Goal: Information Seeking & Learning: Understand process/instructions

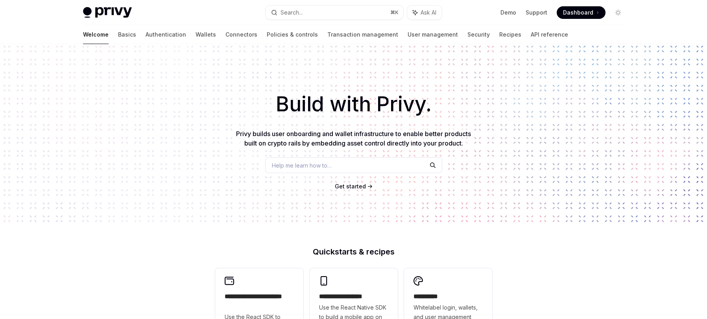
scroll to position [201, 0]
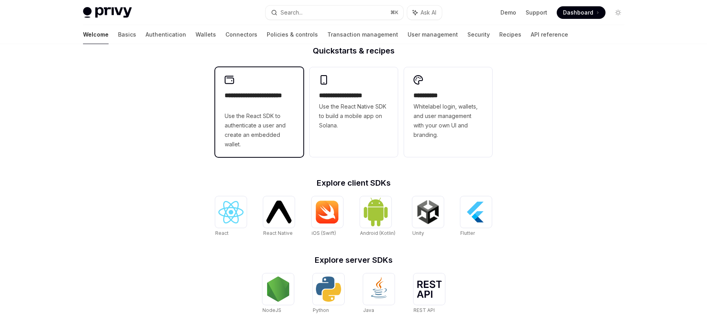
click at [281, 110] on h2 "**********" at bounding box center [259, 100] width 69 height 19
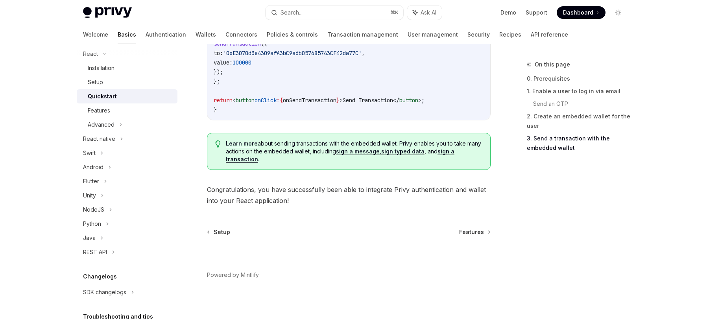
scroll to position [825, 0]
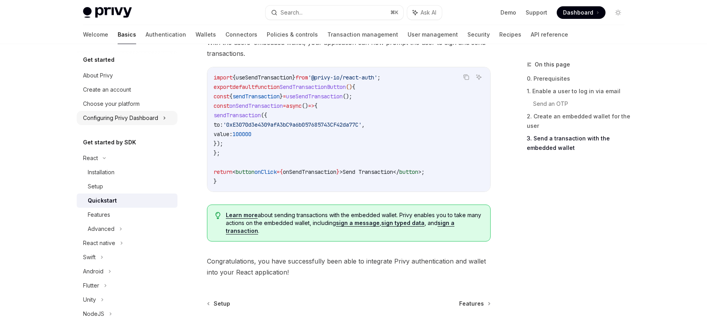
scroll to position [0, 0]
click at [127, 93] on div "Create an account" at bounding box center [107, 91] width 48 height 9
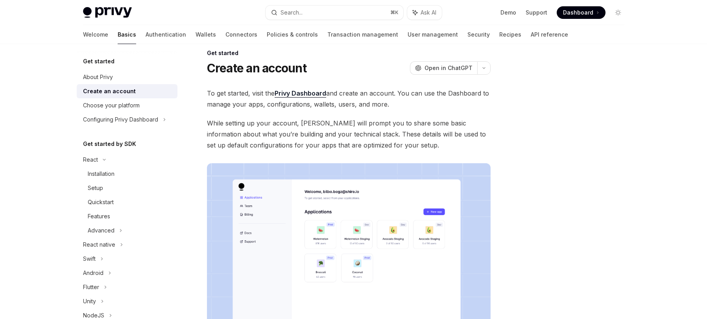
scroll to position [175, 0]
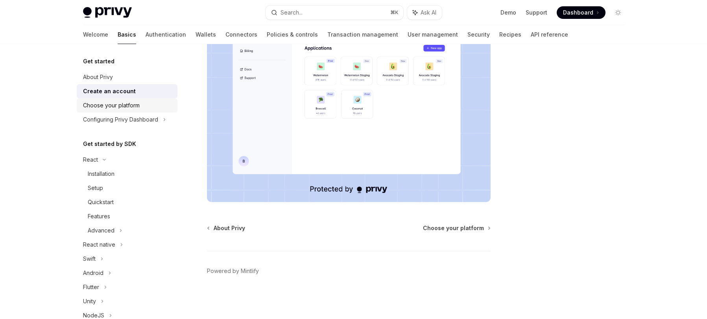
click at [116, 102] on div "Choose your platform" at bounding box center [111, 105] width 57 height 9
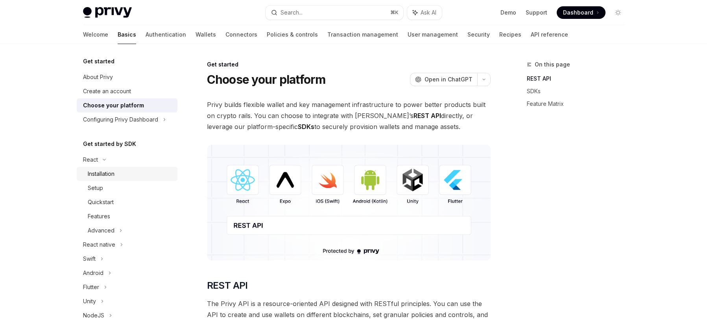
click at [99, 175] on div "Installation" at bounding box center [101, 173] width 27 height 9
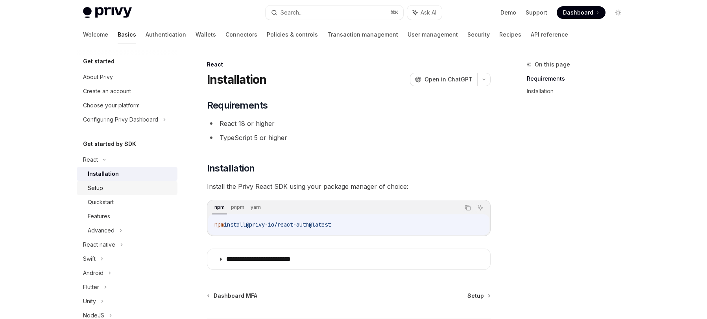
click at [103, 187] on div "Setup" at bounding box center [130, 187] width 85 height 9
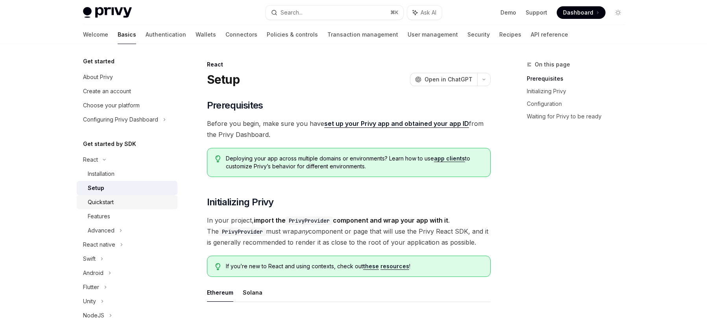
click at [121, 199] on div "Quickstart" at bounding box center [130, 202] width 85 height 9
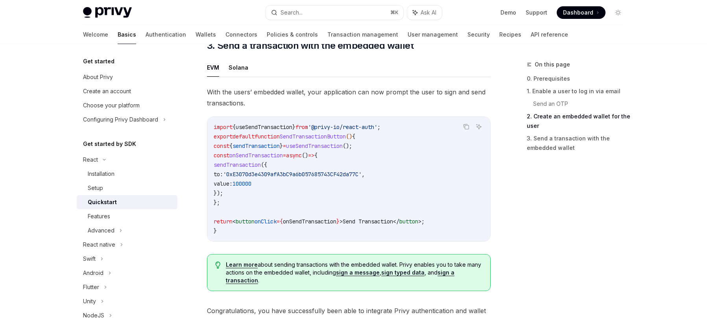
scroll to position [825, 0]
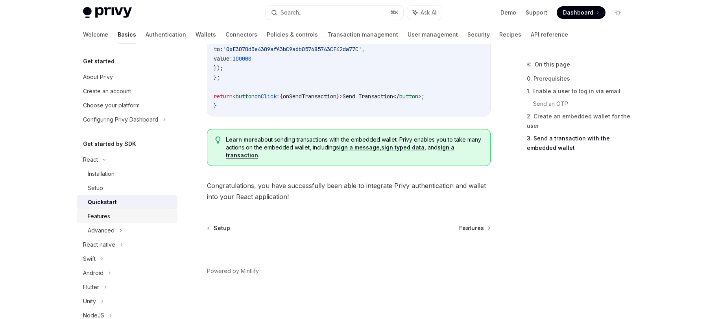
click at [107, 220] on div "Features" at bounding box center [99, 216] width 22 height 9
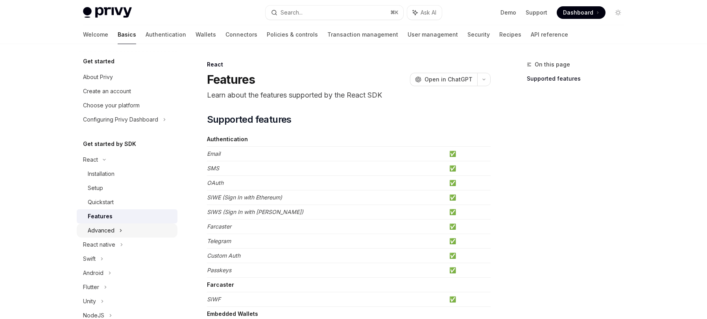
click at [108, 226] on div "Advanced" at bounding box center [101, 230] width 27 height 9
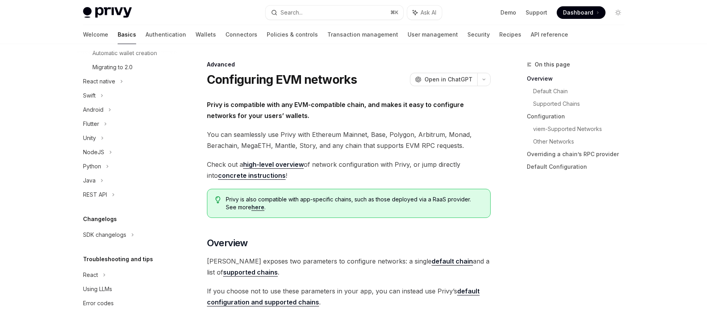
scroll to position [251, 0]
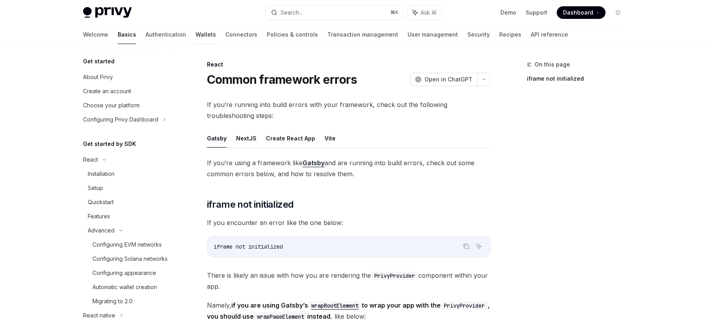
click at [196, 32] on link "Wallets" at bounding box center [206, 34] width 20 height 19
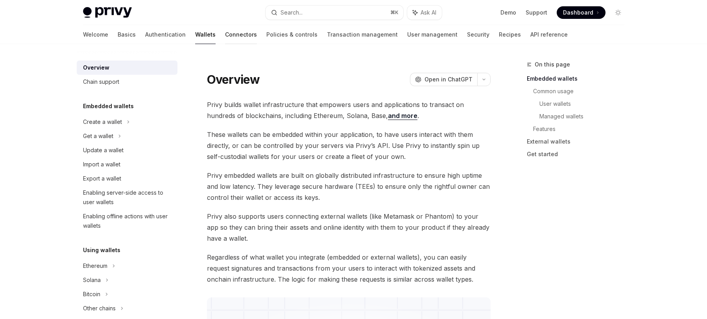
click at [225, 33] on link "Connectors" at bounding box center [241, 34] width 32 height 19
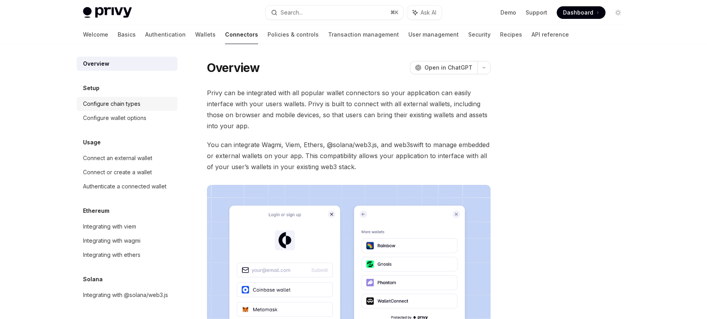
click at [154, 99] on div "Configure chain types" at bounding box center [128, 103] width 90 height 9
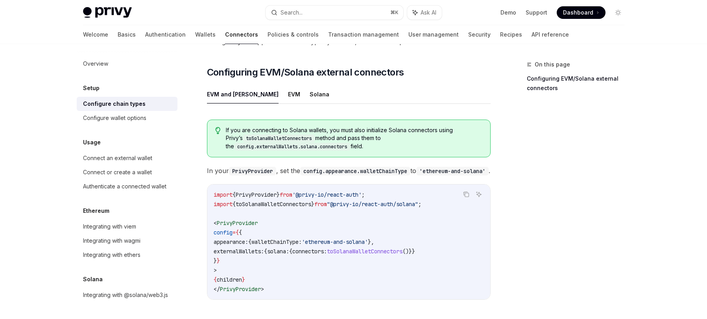
scroll to position [108, 0]
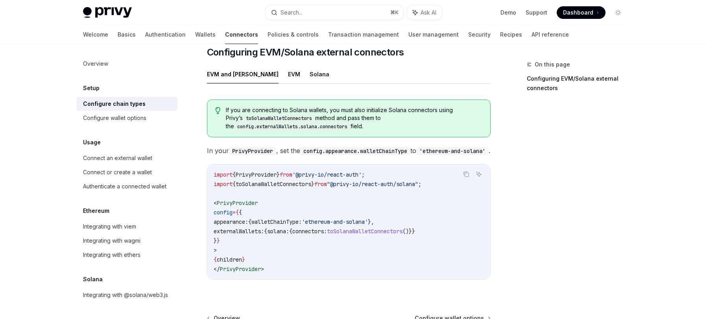
click at [248, 207] on span "PrivyProvider" at bounding box center [237, 203] width 41 height 7
copy code "< PrivyProvider"
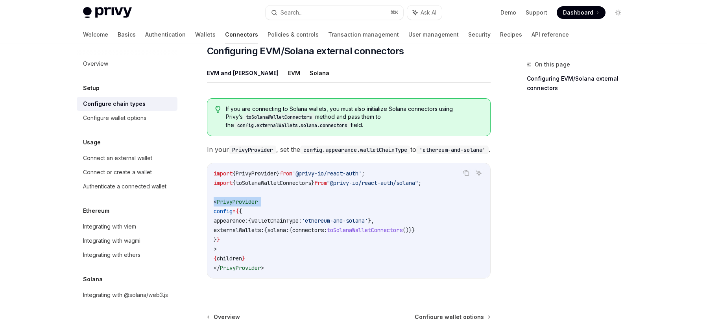
scroll to position [110, 0]
click at [139, 119] on div "Configure wallet options" at bounding box center [114, 117] width 63 height 9
type textarea "*"
